Goal: Check status

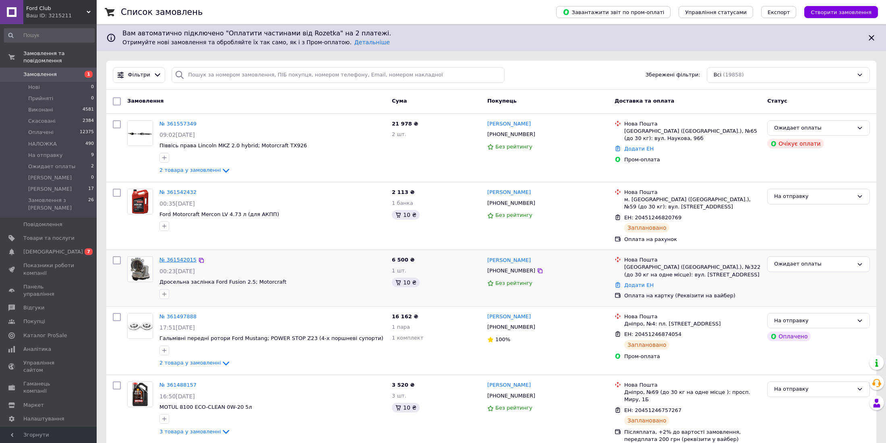
click at [178, 257] on link "№ 361542015" at bounding box center [178, 260] width 37 height 6
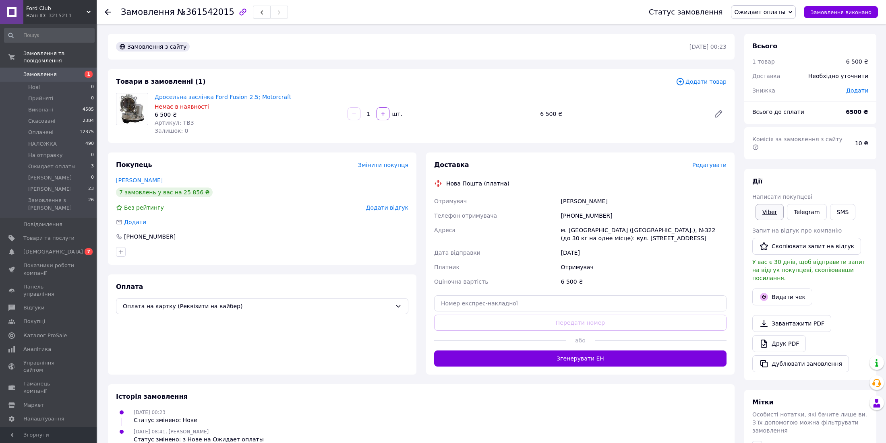
click at [771, 204] on link "Viber" at bounding box center [770, 212] width 28 height 16
click at [404, 46] on div "Замовлення з сайту" at bounding box center [401, 46] width 575 height 13
drag, startPoint x: 432, startPoint y: 42, endPoint x: 302, endPoint y: 150, distance: 169.0
click at [431, 43] on div "Замовлення з сайту" at bounding box center [401, 46] width 575 height 13
click at [606, 13] on div "Замовлення №361542015" at bounding box center [377, 12] width 512 height 24
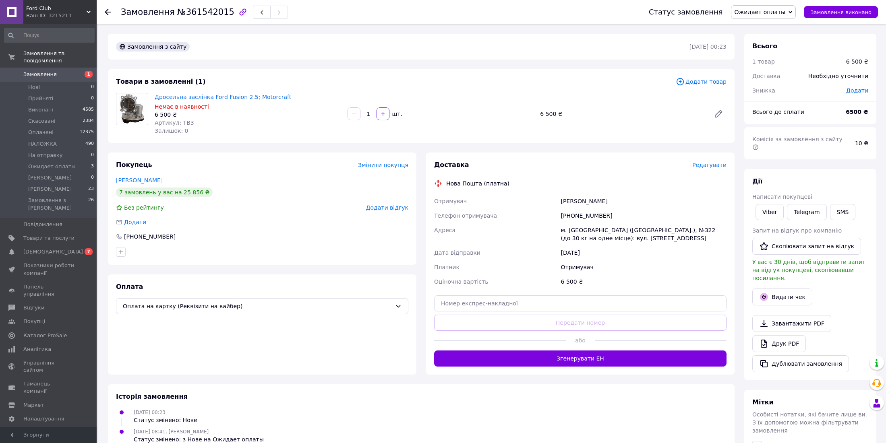
click at [306, 344] on div "Оплата Оплата на картку (Реквізити на вайбер)" at bounding box center [262, 325] width 309 height 100
click at [269, 284] on div "Оплата Оплата на картку (Реквізити на вайбер)" at bounding box center [262, 325] width 309 height 100
click at [261, 134] on div "Залишок: 0" at bounding box center [248, 131] width 186 height 8
click at [274, 54] on div "Замовлення з сайту [DATE] 00:23" at bounding box center [421, 47] width 627 height 26
click at [766, 206] on link "Viber" at bounding box center [770, 212] width 28 height 16
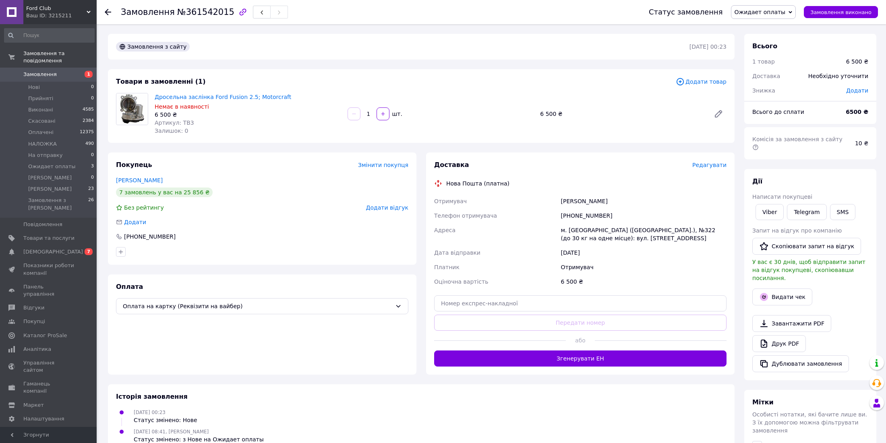
click at [599, 13] on div "Замовлення №361542015" at bounding box center [377, 12] width 512 height 24
click at [350, 48] on div "Замовлення з сайту" at bounding box center [401, 46] width 575 height 13
click at [46, 71] on span "Замовлення" at bounding box center [39, 74] width 33 height 7
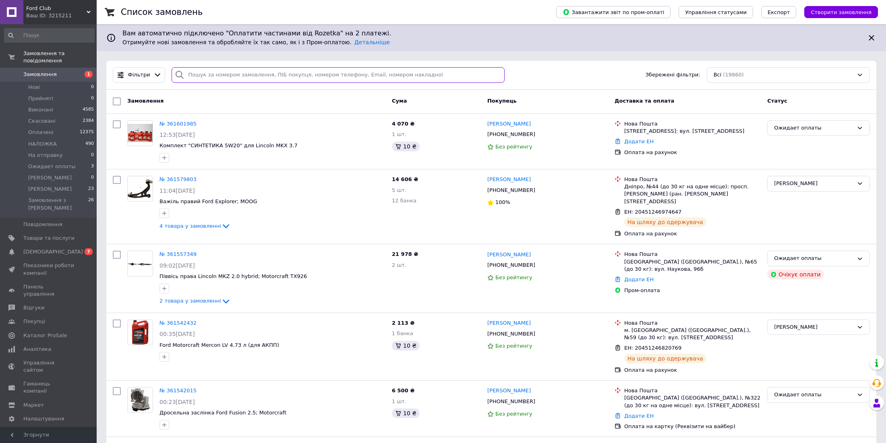
click at [224, 79] on input "search" at bounding box center [338, 75] width 333 height 16
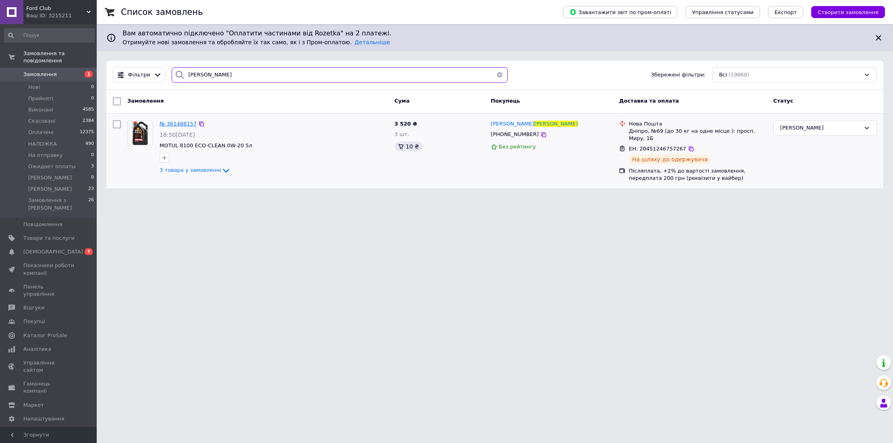
type input "[PERSON_NAME]"
click at [176, 122] on span "№ 361488157" at bounding box center [178, 124] width 37 height 6
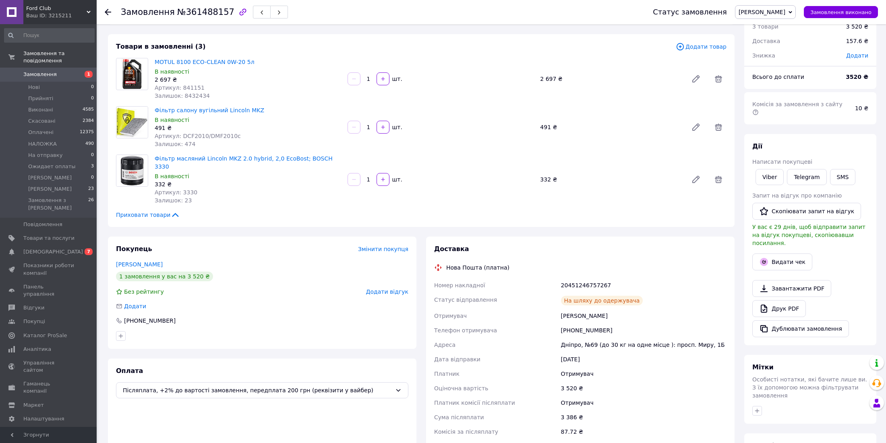
scroll to position [134, 0]
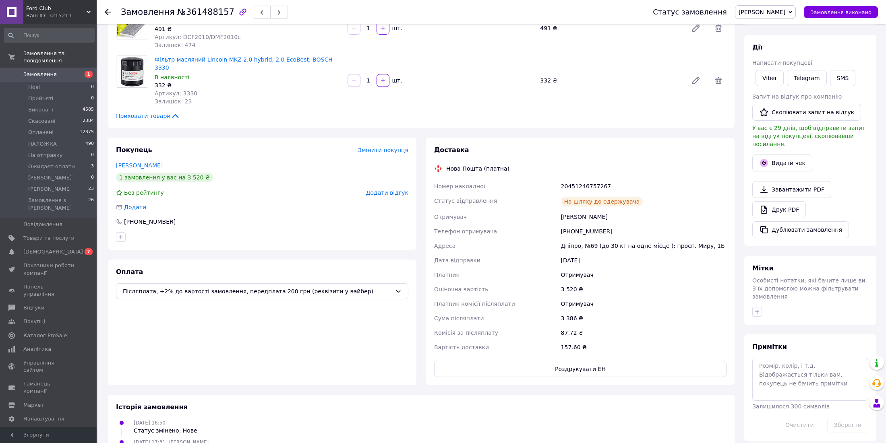
click at [435, 315] on span "Сума післяплати" at bounding box center [459, 318] width 50 height 6
drag, startPoint x: 435, startPoint y: 311, endPoint x: 595, endPoint y: 312, distance: 160.7
click at [595, 312] on div "Номер накладної 20451246757267 Статус відправлення На шляху до одержувача Отрим…" at bounding box center [581, 267] width 296 height 176
click at [591, 313] on div "3 386 ₴" at bounding box center [643, 318] width 169 height 15
click at [666, 124] on div "Замовлення з сайту [DATE] 16:50 Товари в замовленні (3) Додати товар MOTUL 8100…" at bounding box center [421, 220] width 636 height 640
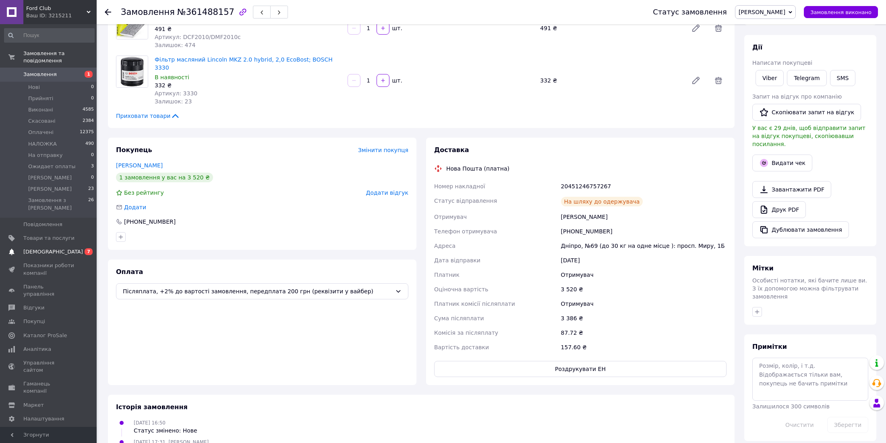
click at [58, 249] on span "[DEMOGRAPHIC_DATA]" at bounding box center [48, 252] width 51 height 7
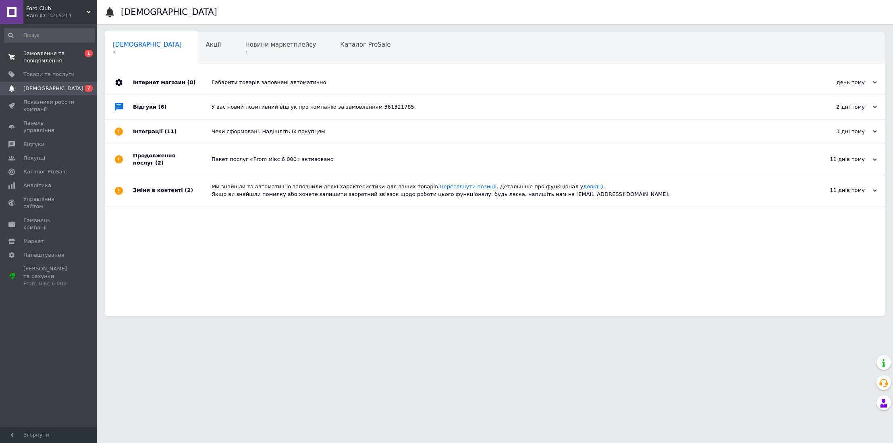
click at [55, 63] on span "Замовлення та повідомлення" at bounding box center [48, 57] width 51 height 15
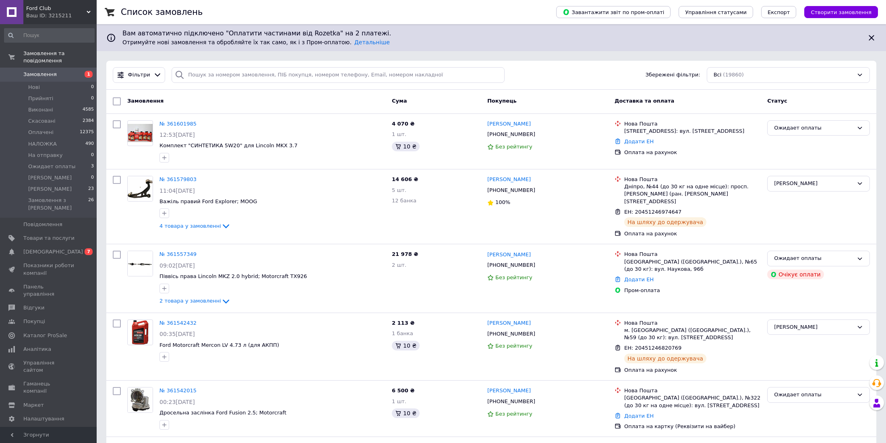
click at [499, 15] on div "Список замовлень" at bounding box center [330, 12] width 419 height 24
click at [530, 8] on div "Список замовлень" at bounding box center [330, 12] width 419 height 24
click at [491, 6] on div "Список замовлень" at bounding box center [330, 12] width 419 height 24
click at [383, 16] on div "Список замовлень" at bounding box center [330, 12] width 419 height 24
drag, startPoint x: 400, startPoint y: 6, endPoint x: 120, endPoint y: 304, distance: 408.3
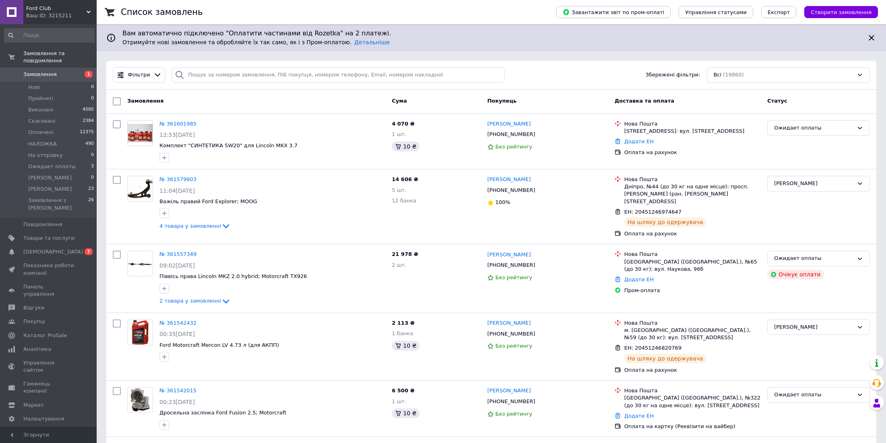
click at [400, 6] on div "Список замовлень" at bounding box center [330, 12] width 419 height 24
click at [501, 12] on div "Список замовлень" at bounding box center [330, 12] width 419 height 24
click at [443, 10] on div "Список замовлень" at bounding box center [330, 12] width 419 height 24
click at [403, 6] on div "Список замовлень" at bounding box center [330, 12] width 419 height 24
click at [540, 11] on div "Список замовлень" at bounding box center [330, 12] width 419 height 24
